Goal: Find specific fact: Find specific fact

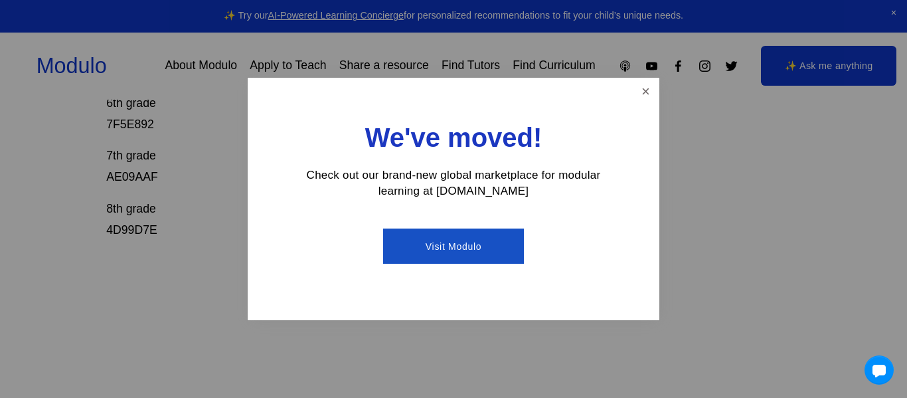
scroll to position [553, 0]
click at [646, 96] on link "Close" at bounding box center [645, 91] width 23 height 23
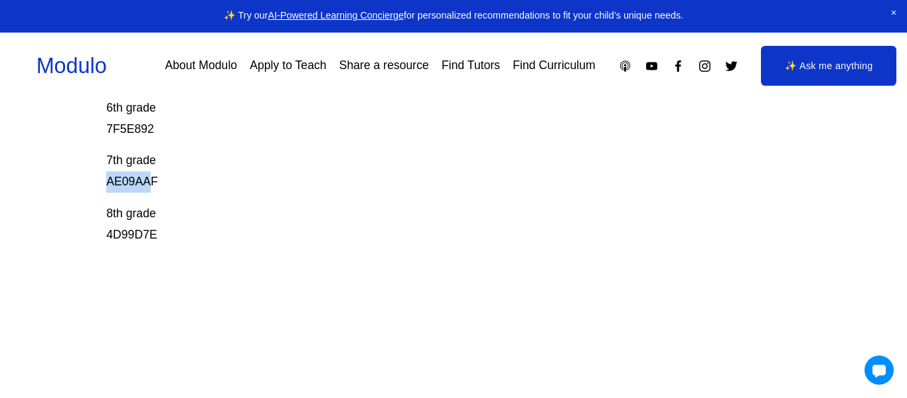
drag, startPoint x: 155, startPoint y: 179, endPoint x: 109, endPoint y: 177, distance: 45.9
click at [109, 177] on p "7th grade AE09AAF" at bounding box center [418, 171] width 624 height 43
click at [107, 177] on p "7th grade AE09AAF" at bounding box center [418, 171] width 624 height 43
drag, startPoint x: 107, startPoint y: 177, endPoint x: 168, endPoint y: 179, distance: 61.1
click at [168, 179] on p "7th grade AE09AAF" at bounding box center [418, 171] width 624 height 43
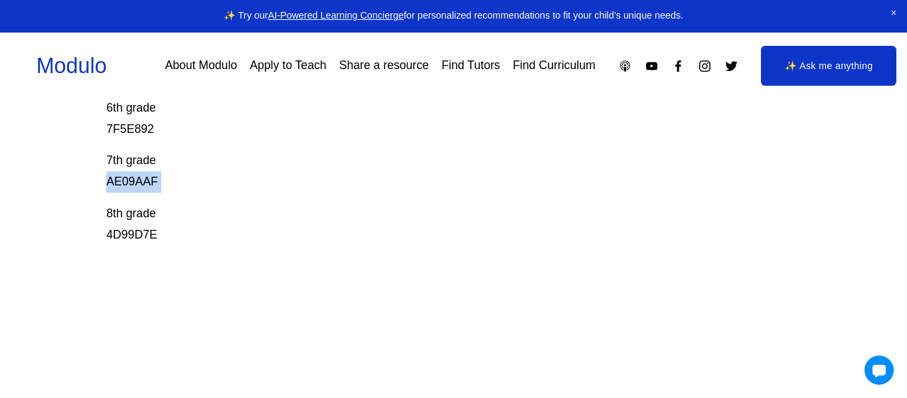
click at [155, 181] on p "7th grade AE09AAF" at bounding box center [418, 171] width 624 height 43
click at [156, 181] on p "7th grade AE09AAF" at bounding box center [418, 171] width 624 height 43
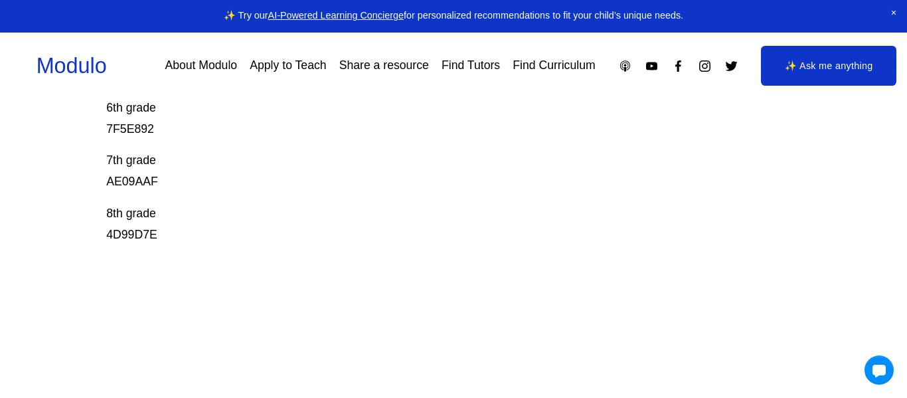
click at [150, 179] on p "7th grade AE09AAF" at bounding box center [418, 171] width 624 height 43
copy p "AE09AAF"
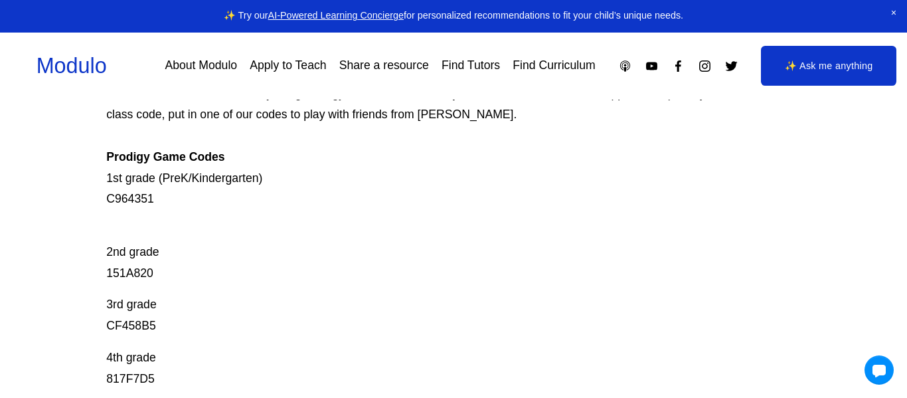
scroll to position [0, 0]
